Goal: Task Accomplishment & Management: Manage account settings

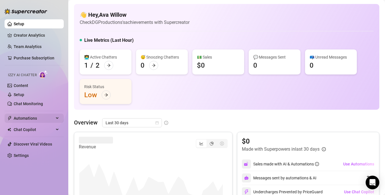
click at [32, 120] on span "Automations" at bounding box center [34, 118] width 40 height 9
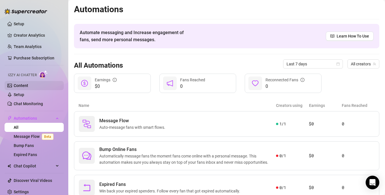
click at [25, 87] on link "Content" at bounding box center [21, 85] width 15 height 5
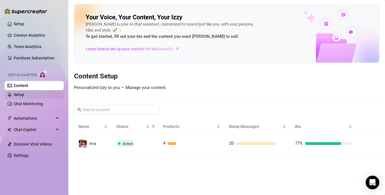
click at [24, 95] on link "Setup" at bounding box center [19, 94] width 11 height 5
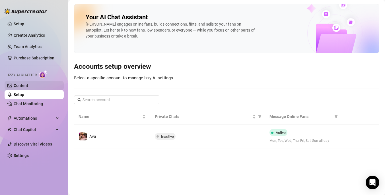
click at [28, 87] on link "Content" at bounding box center [21, 85] width 15 height 5
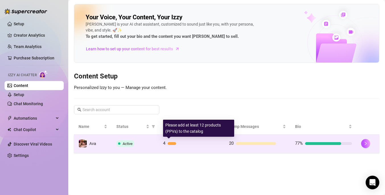
click at [170, 144] on div at bounding box center [172, 143] width 8 height 3
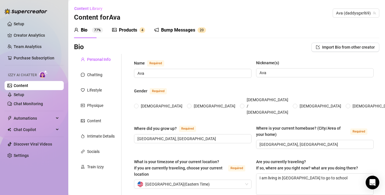
radio input "true"
type input "[DATE]"
click at [127, 26] on div "Products 4" at bounding box center [128, 30] width 33 height 16
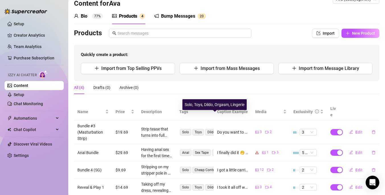
scroll to position [26, 0]
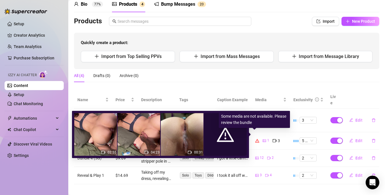
click at [263, 138] on div "1" at bounding box center [266, 141] width 7 height 6
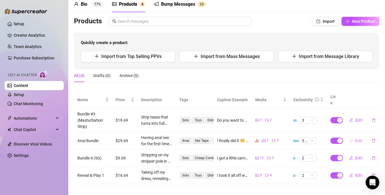
click at [355, 139] on span "Edit" at bounding box center [358, 141] width 7 height 5
type textarea "I finally did it 🤭 after a few weeks of training and working up to it.. 🍑 Watch…"
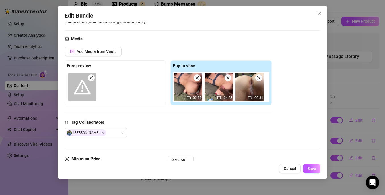
scroll to position [48, 0]
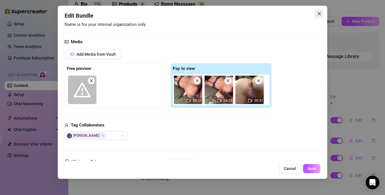
click at [315, 13] on span "Close" at bounding box center [319, 13] width 9 height 5
